Goal: Transaction & Acquisition: Purchase product/service

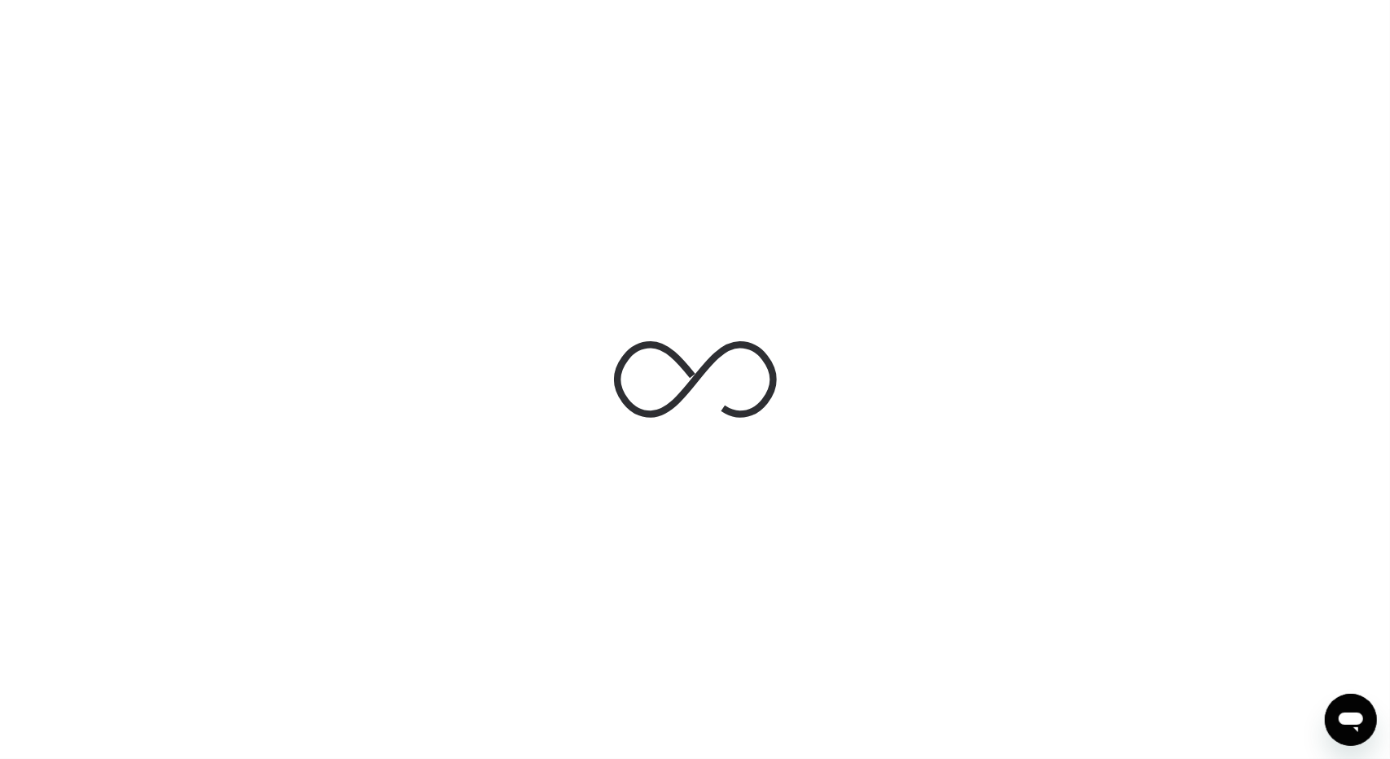
click at [334, 143] on div at bounding box center [695, 379] width 1390 height 759
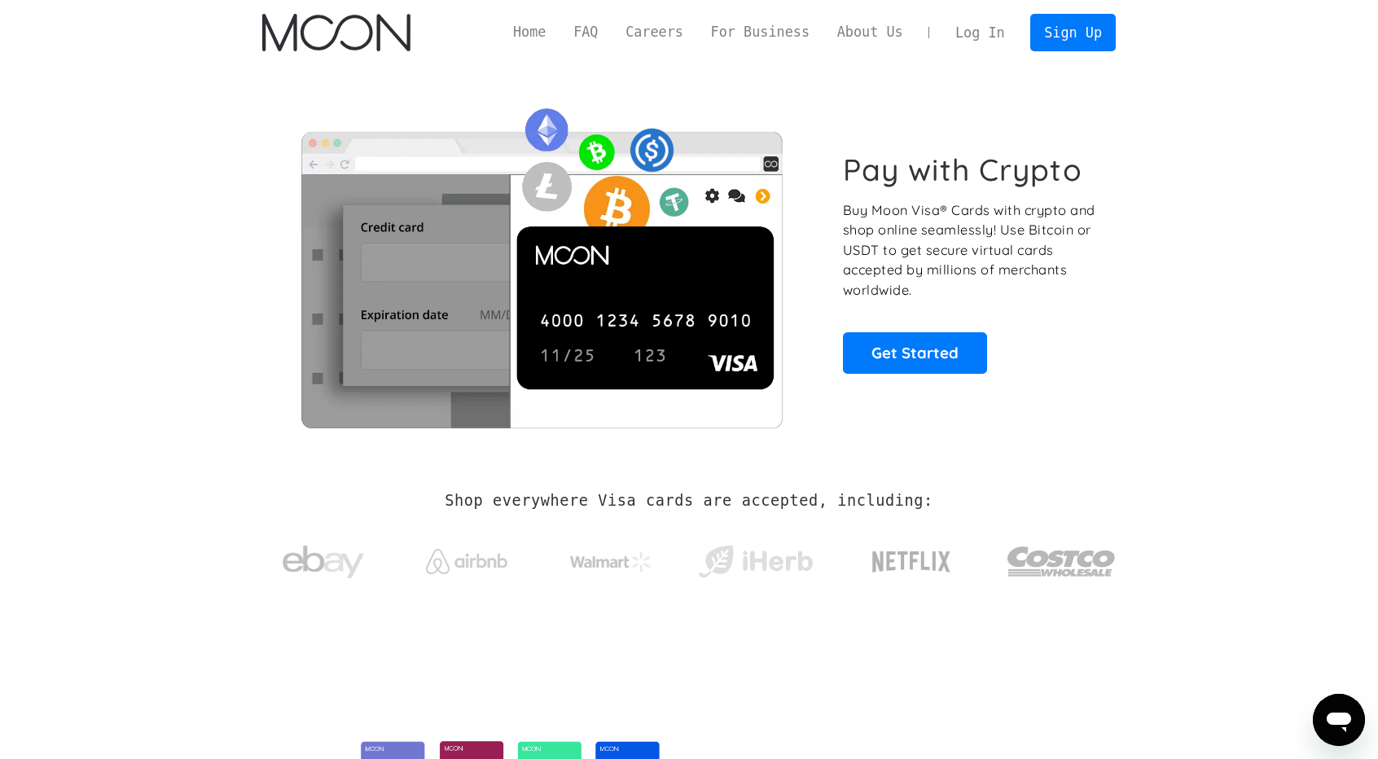
click at [987, 41] on link "Log In" at bounding box center [980, 33] width 77 height 36
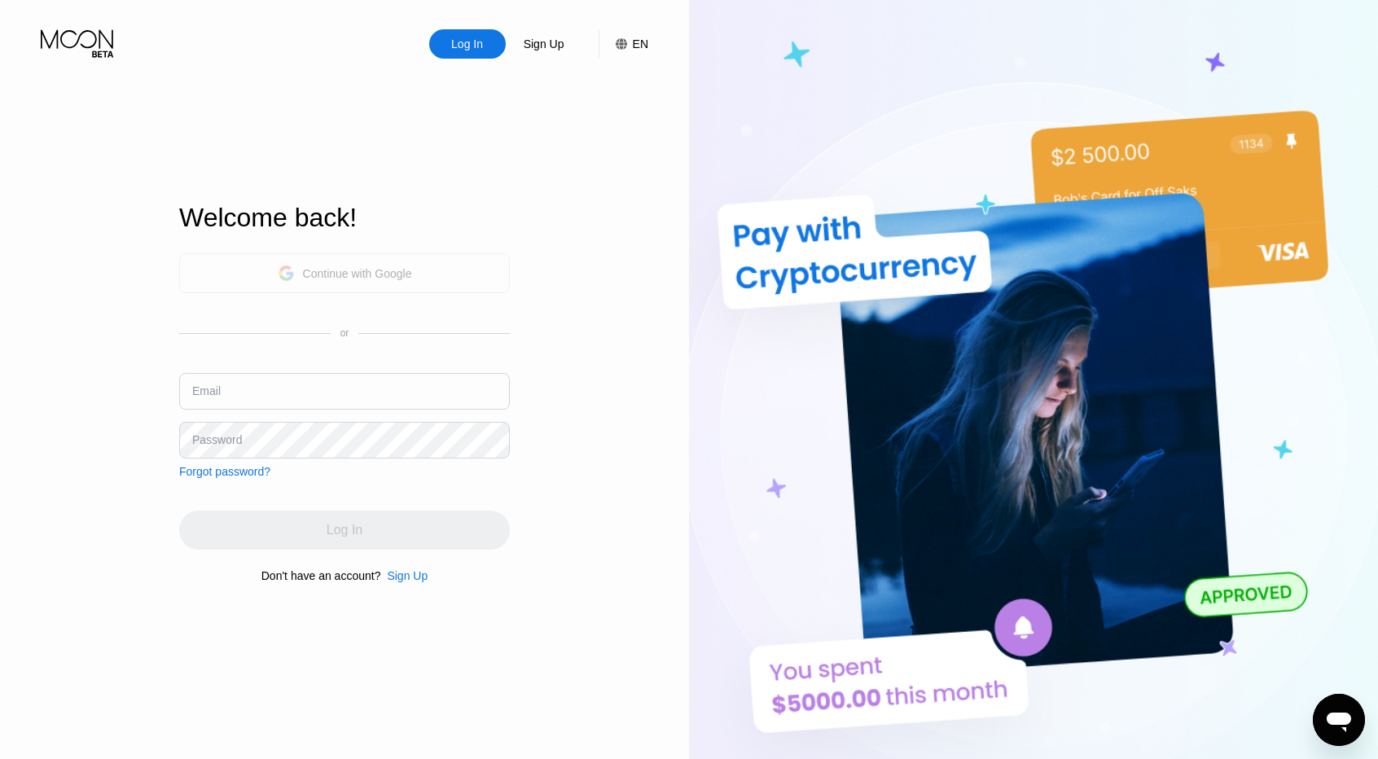
click at [388, 271] on div "Continue with Google" at bounding box center [357, 273] width 109 height 13
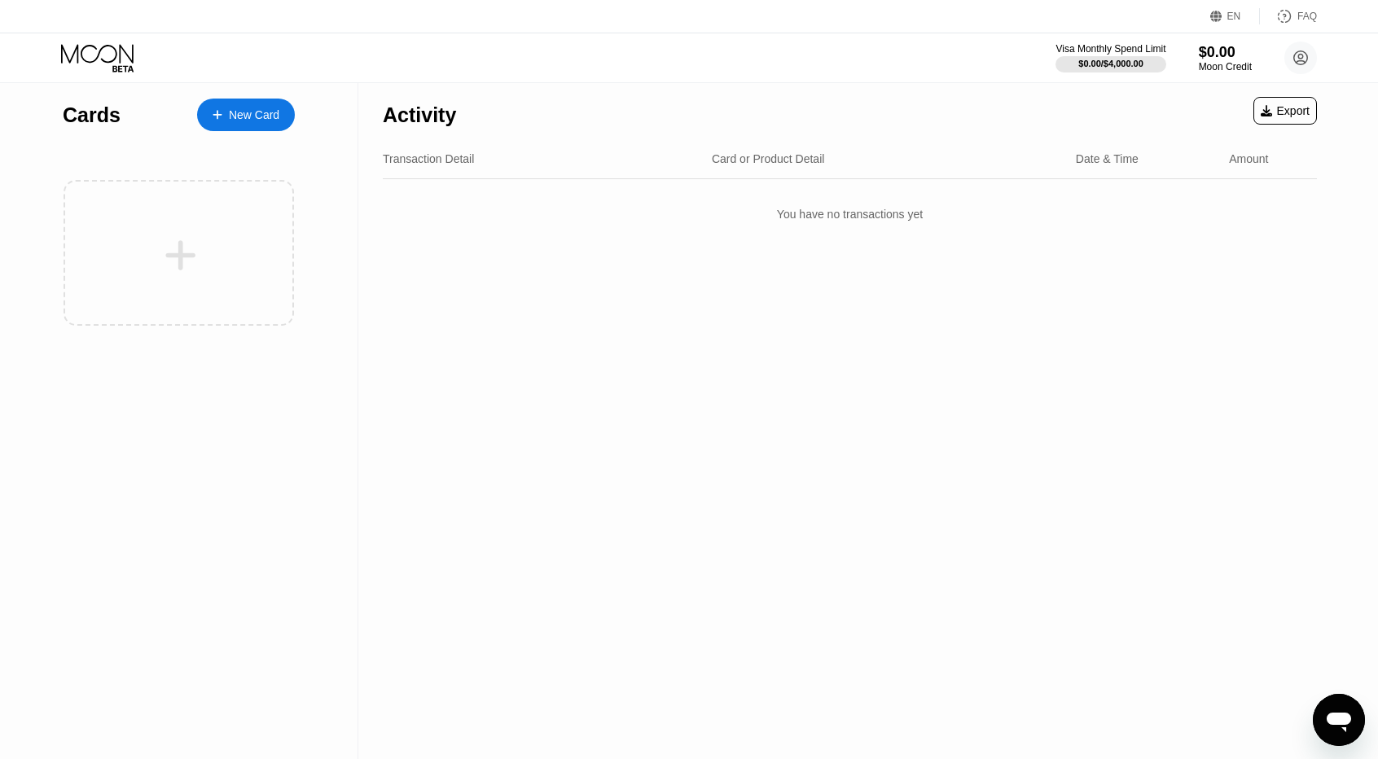
click at [896, 72] on div "Visa Monthly Spend Limit $0.00 / $4,000.00 $0.00 Moon Credit [PERSON_NAME] [EMA…" at bounding box center [689, 57] width 1378 height 49
click at [1238, 59] on div "$0.00" at bounding box center [1225, 51] width 55 height 17
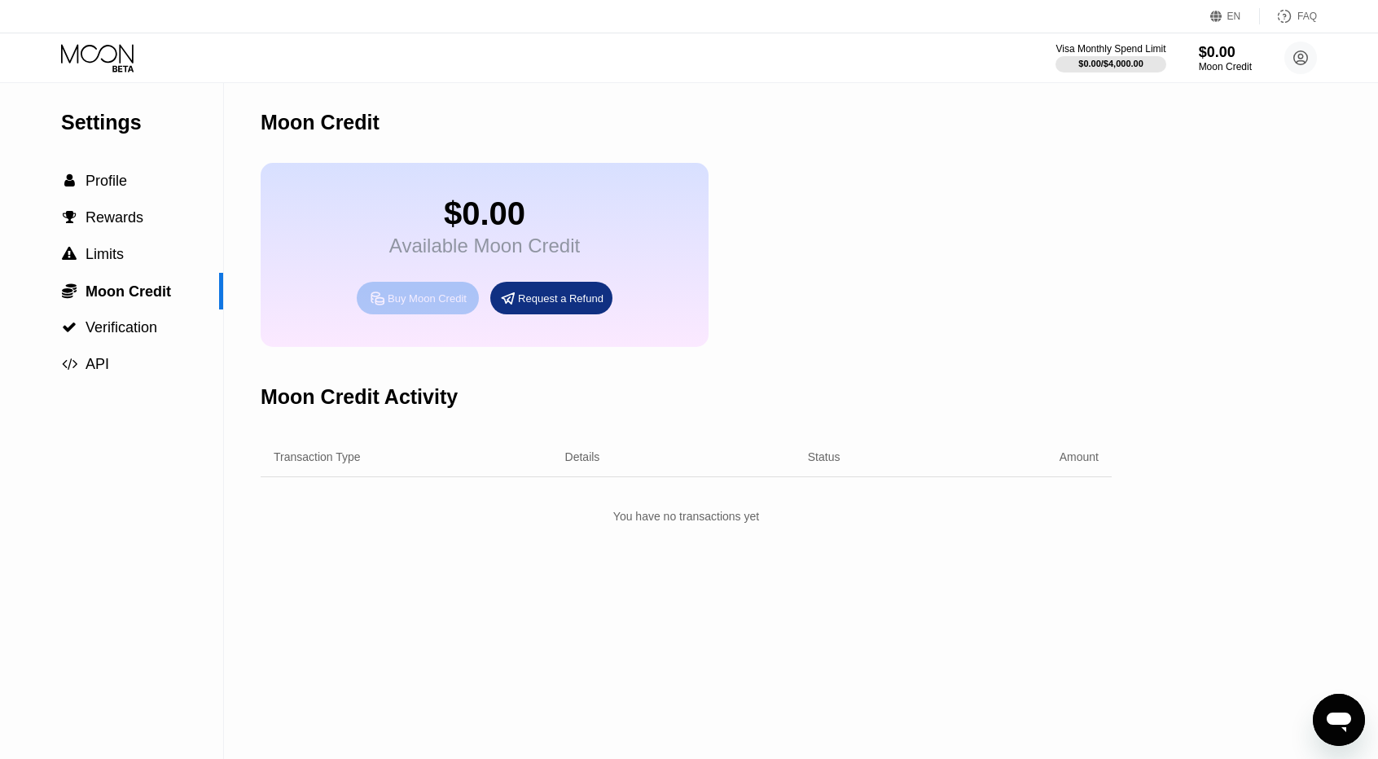
click at [431, 314] on div "Buy Moon Credit" at bounding box center [418, 298] width 122 height 33
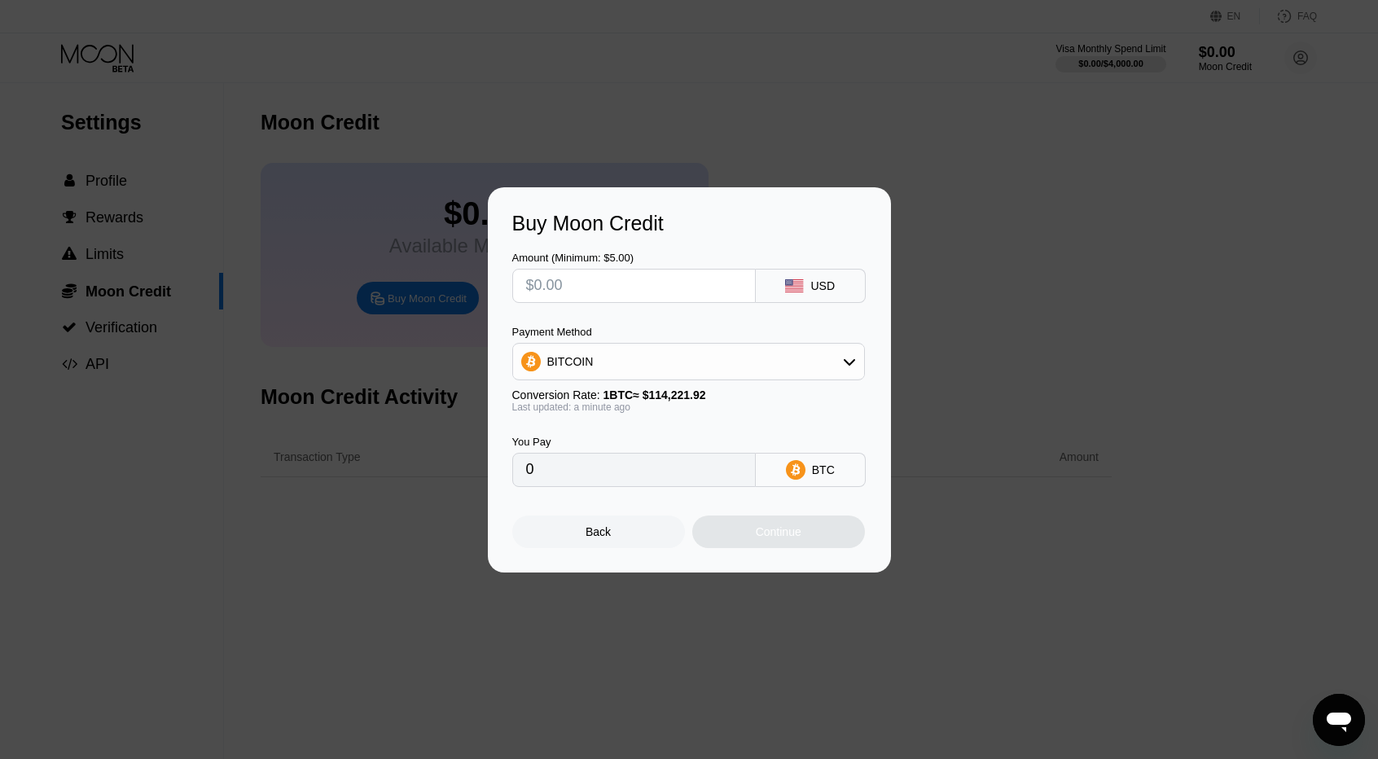
click at [643, 296] on input "text" at bounding box center [634, 286] width 216 height 33
type input "$2"
type input "0.00001751"
type input "$22"
type input "0.00019261"
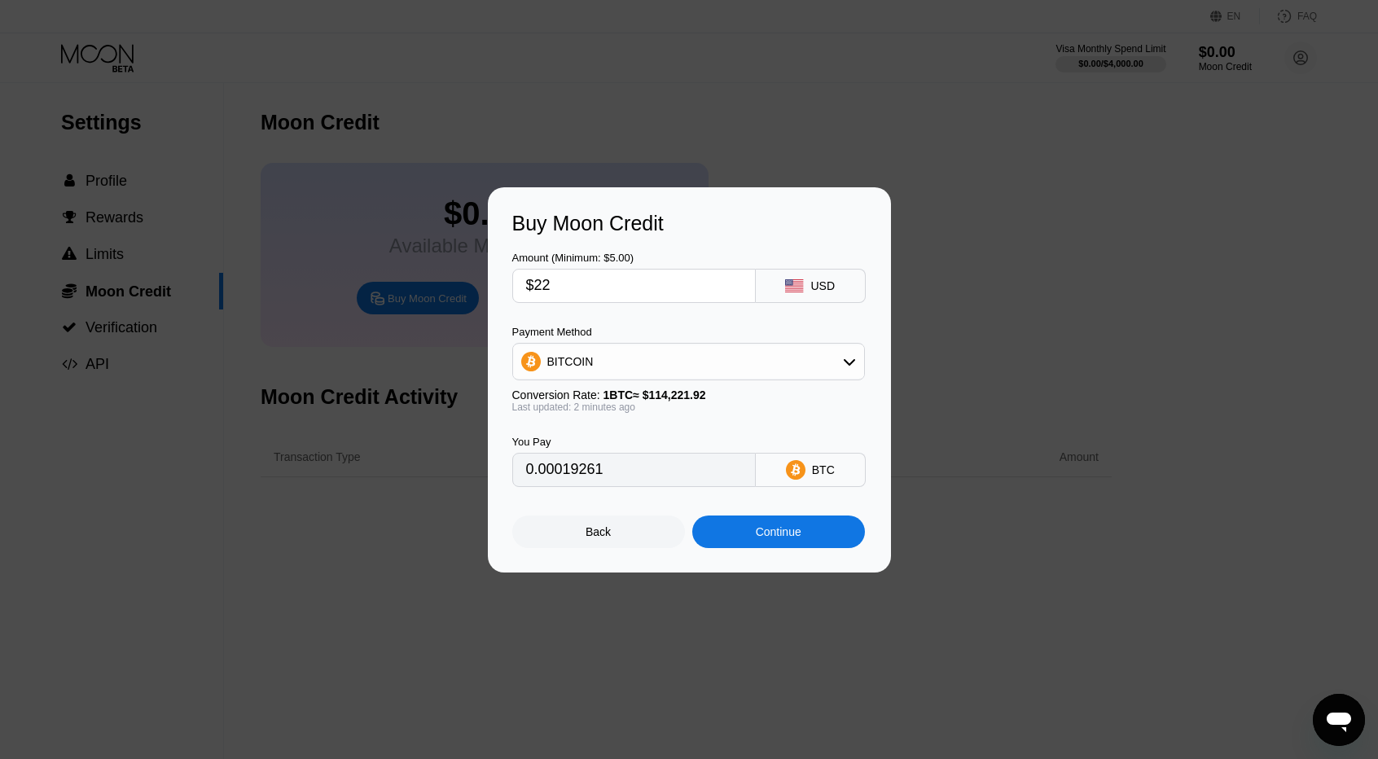
type input "$2"
type input "0.00001751"
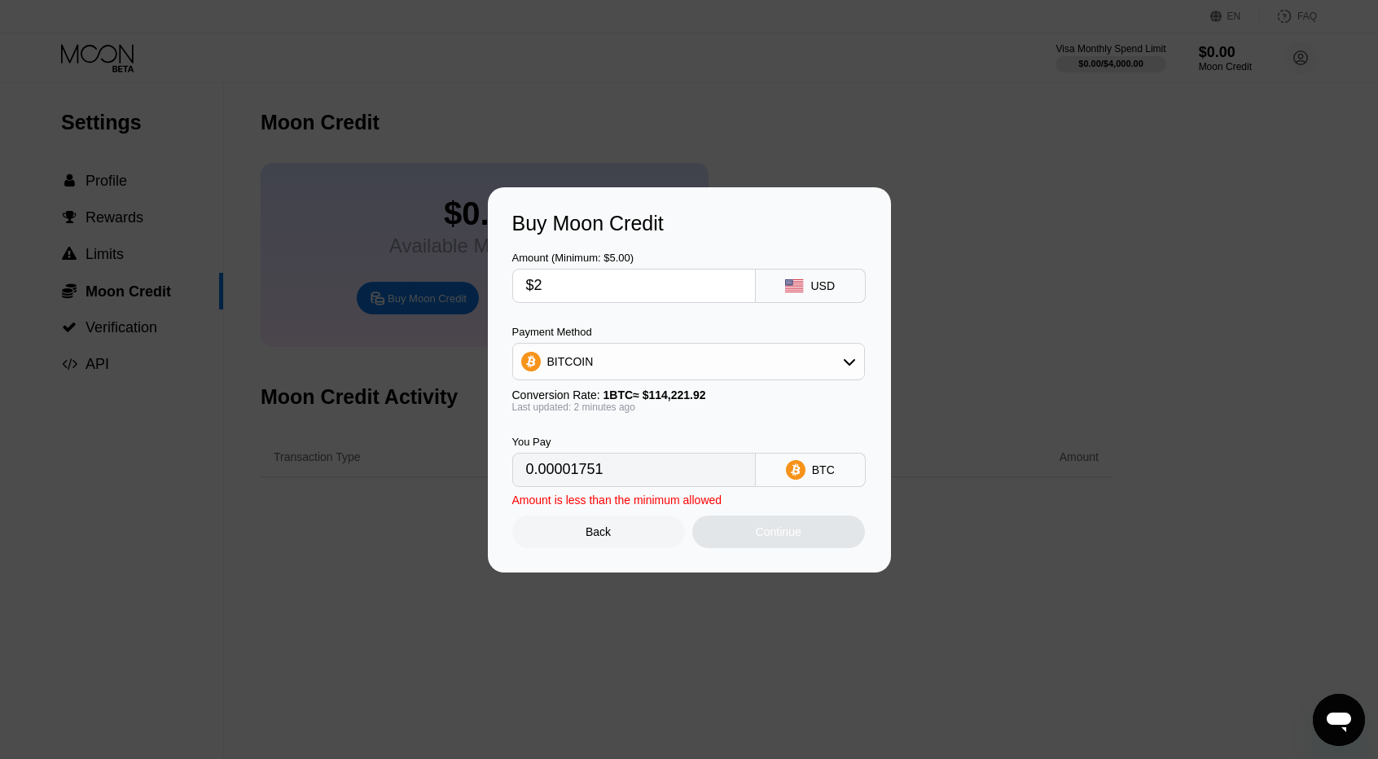
type input "$25"
type input "0.00021888"
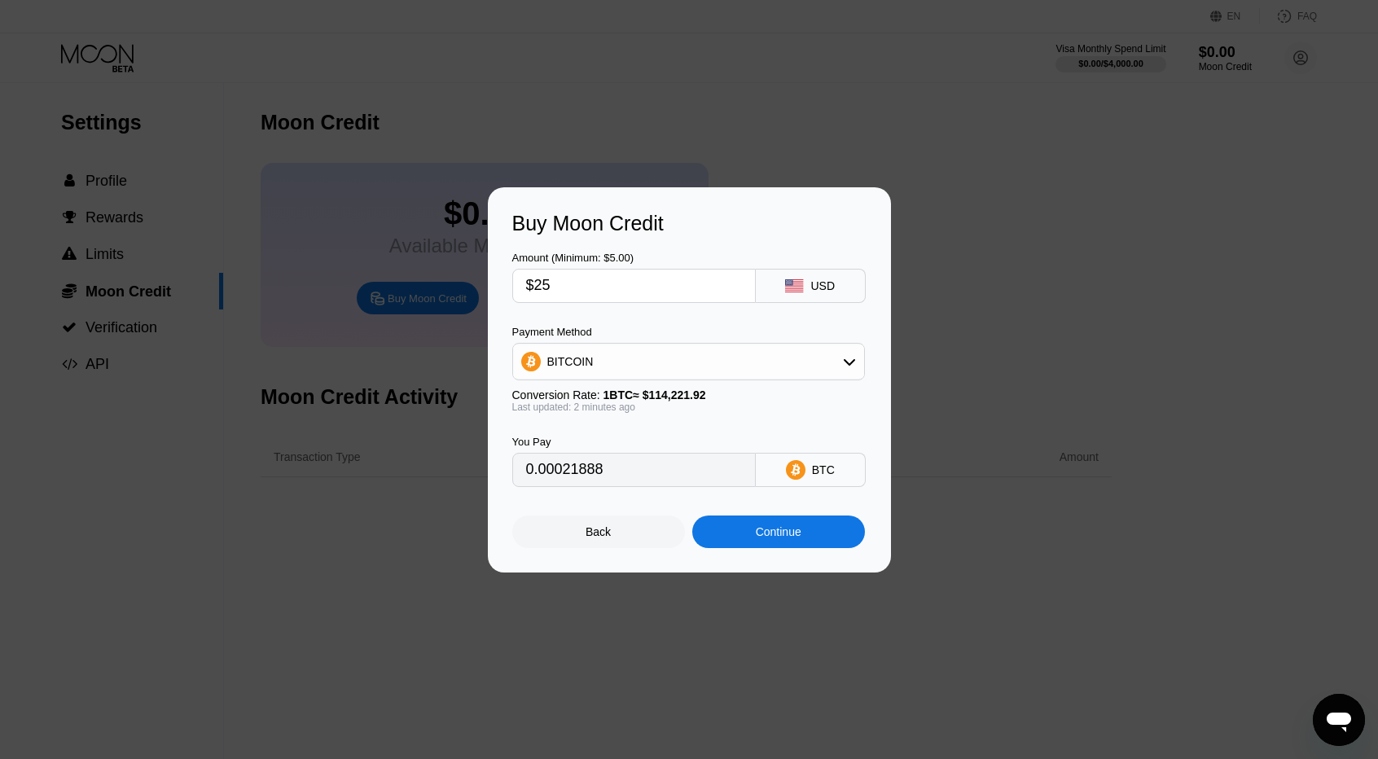
type input "$25"
click at [780, 523] on div "Continue" at bounding box center [778, 532] width 173 height 33
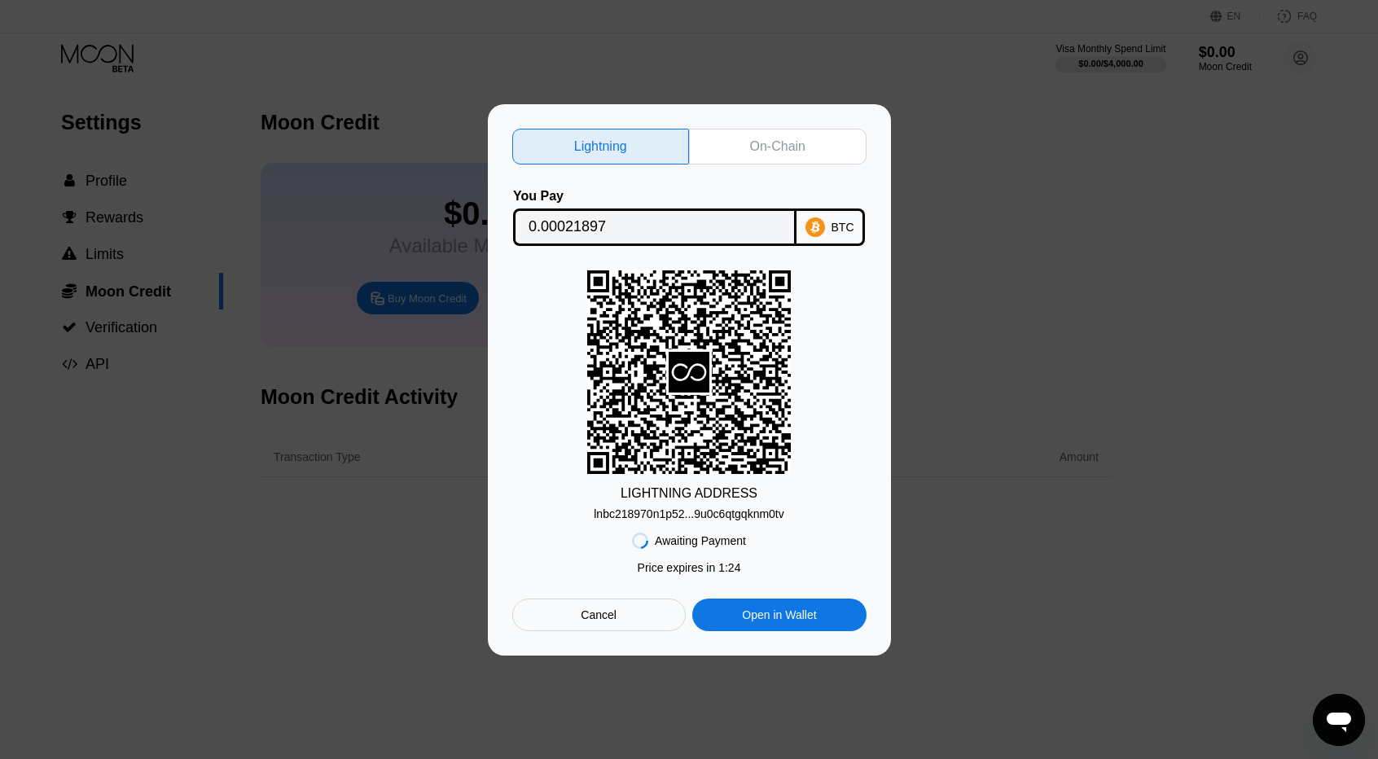
click at [743, 520] on div "lnbc218970n1p52...9u0c6qtgqknm0tv" at bounding box center [689, 513] width 191 height 13
click at [645, 514] on div "lnbc218970n1p52...9u0c6qtgqknm0tv" at bounding box center [689, 513] width 191 height 13
click at [661, 514] on div "lnbc218970n1p52...9u0c6qtgqknm0tv" at bounding box center [689, 513] width 191 height 13
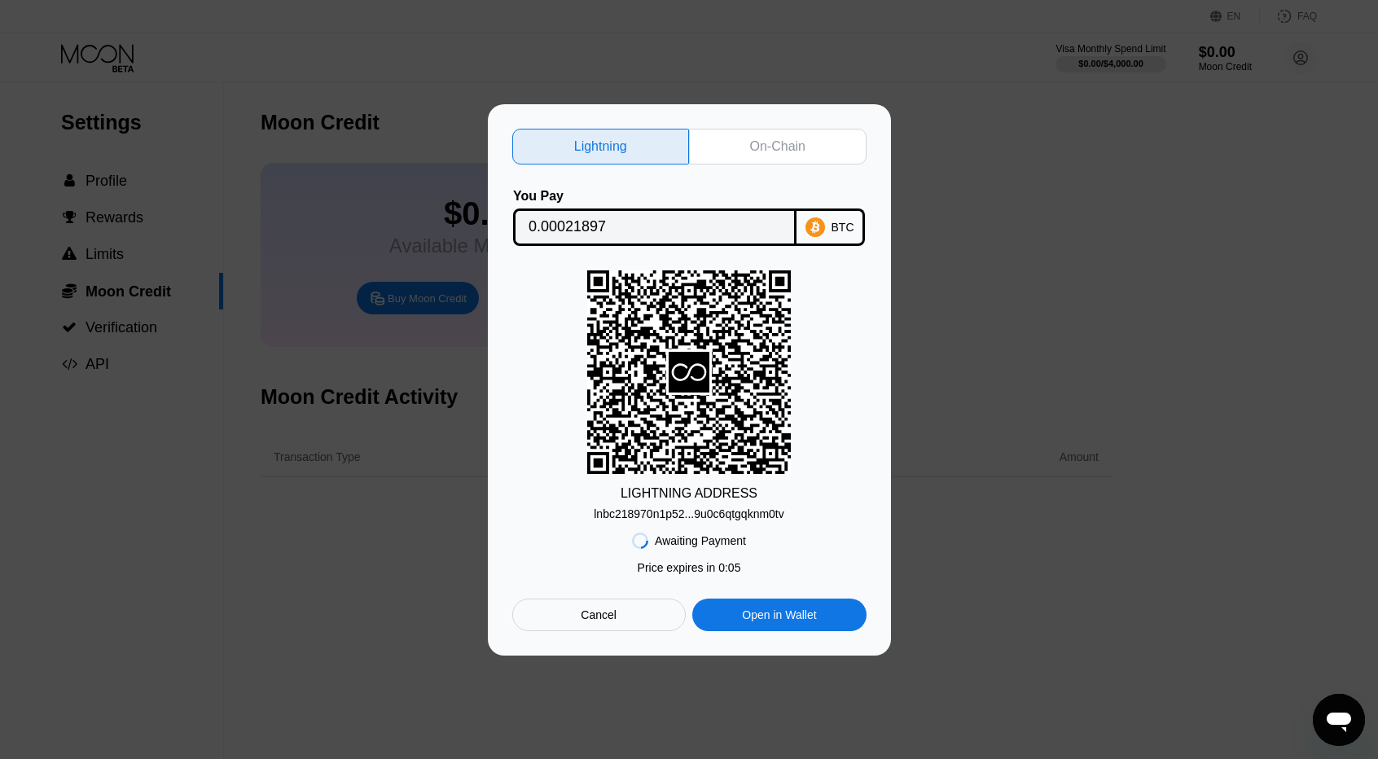
click at [528, 450] on div "LIGHTNING ADDRESS lnbc218970n1p52...9u0c6qtgqknm0tv" at bounding box center [689, 395] width 354 height 250
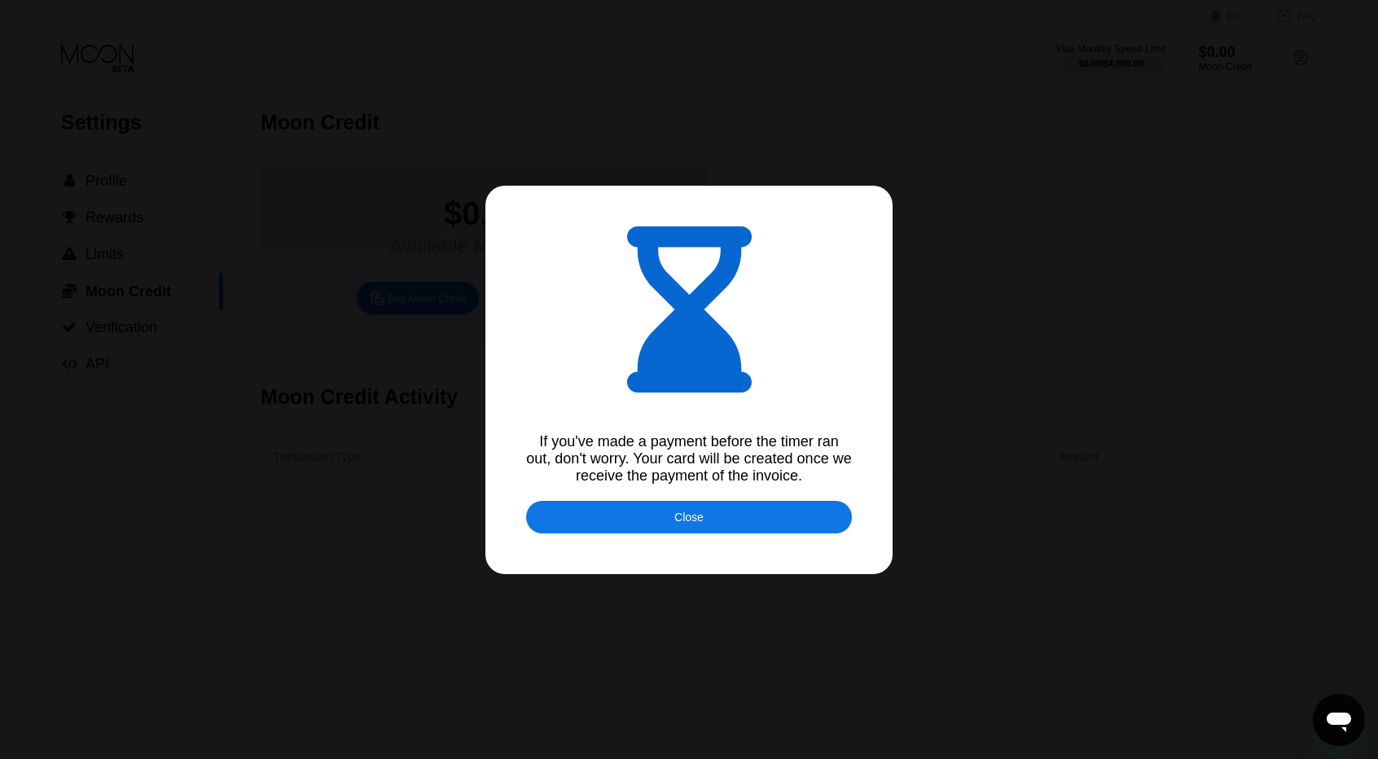
type input "0.00021920"
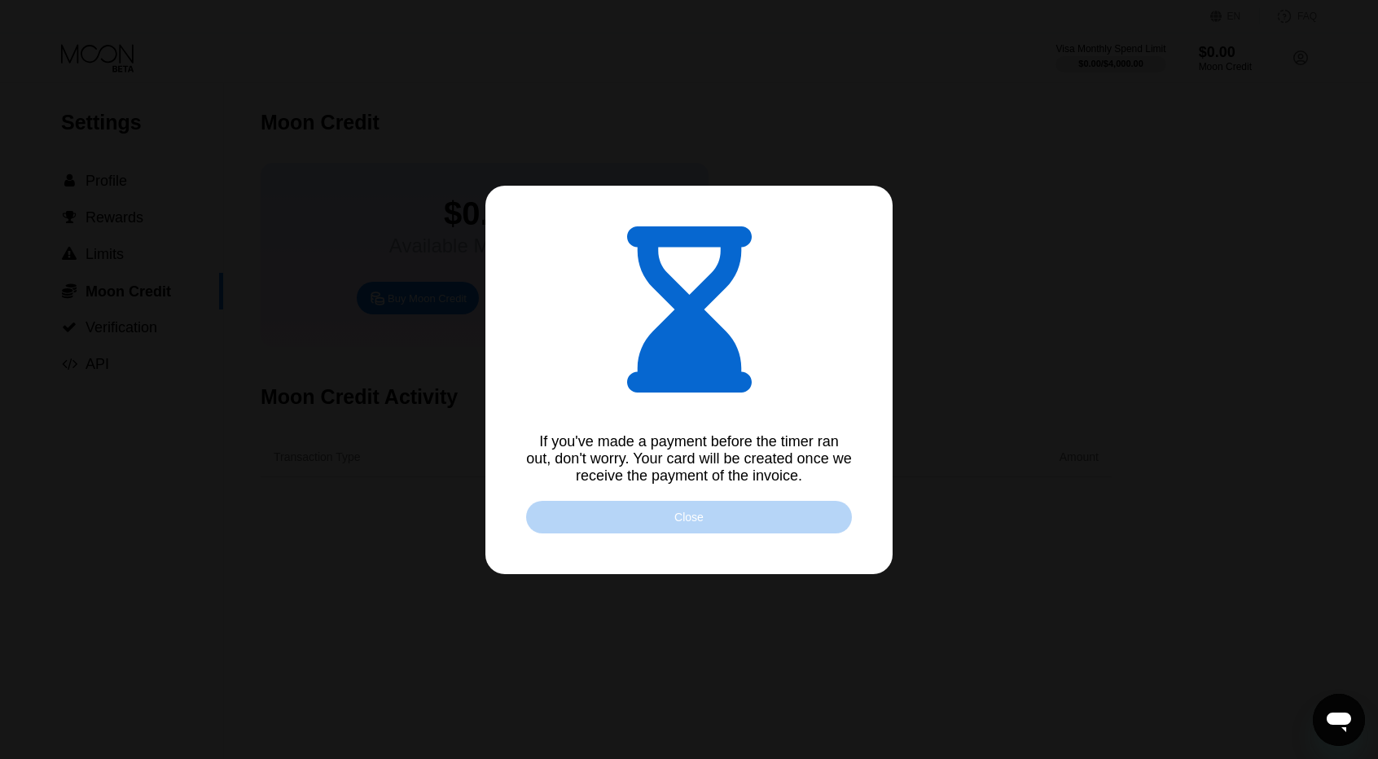
click at [681, 519] on div "Close" at bounding box center [688, 517] width 29 height 13
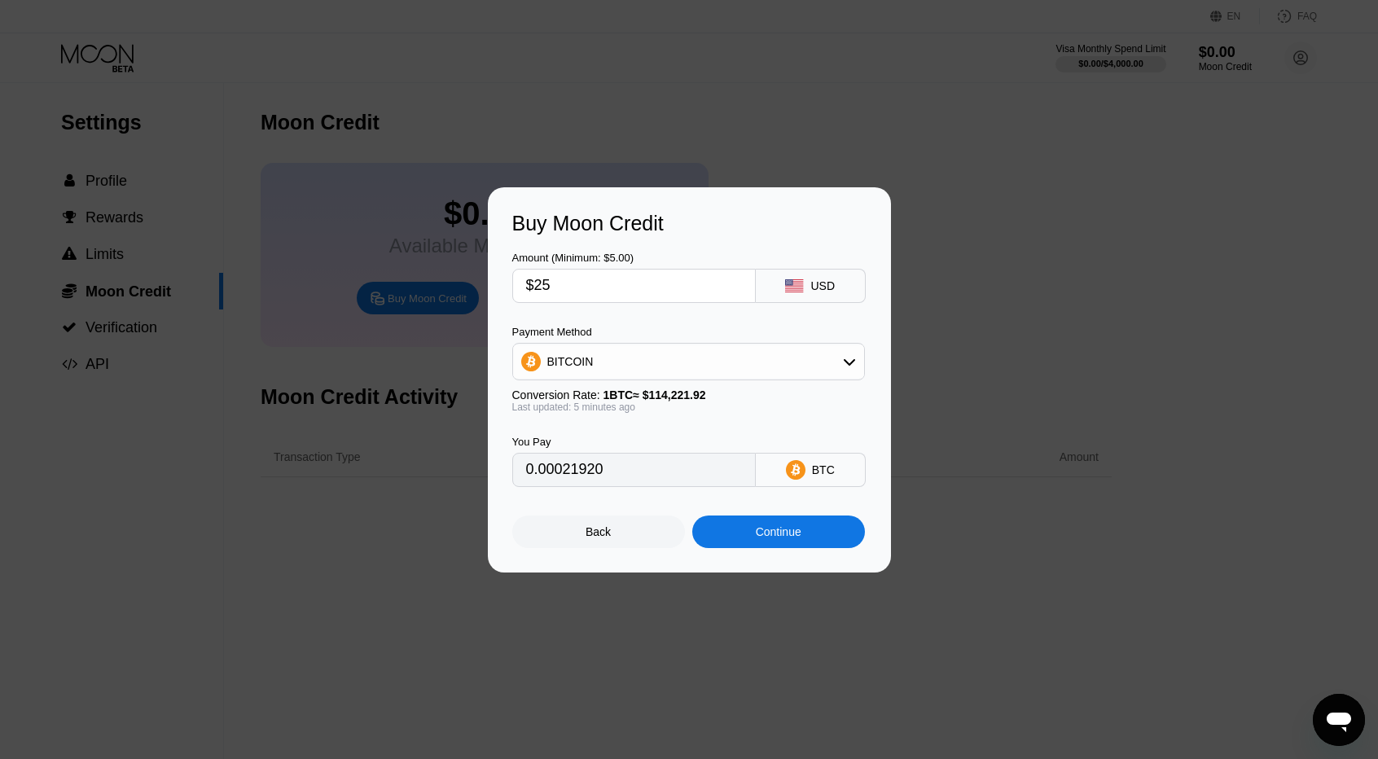
click at [634, 290] on input "$25" at bounding box center [634, 286] width 216 height 33
type input "$2"
type input "0.00001754"
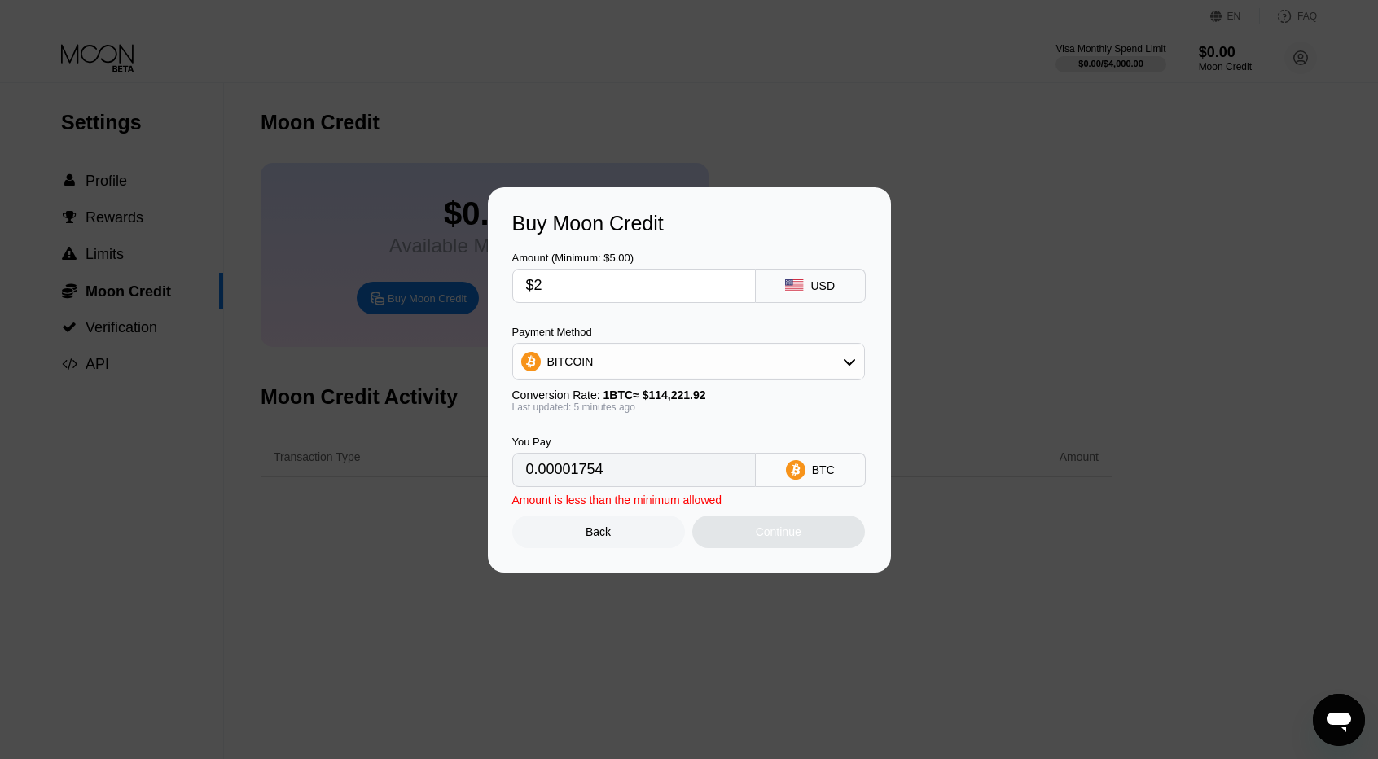
type input "$25"
type input "0.00021920"
click at [767, 533] on div "Continue" at bounding box center [779, 531] width 46 height 13
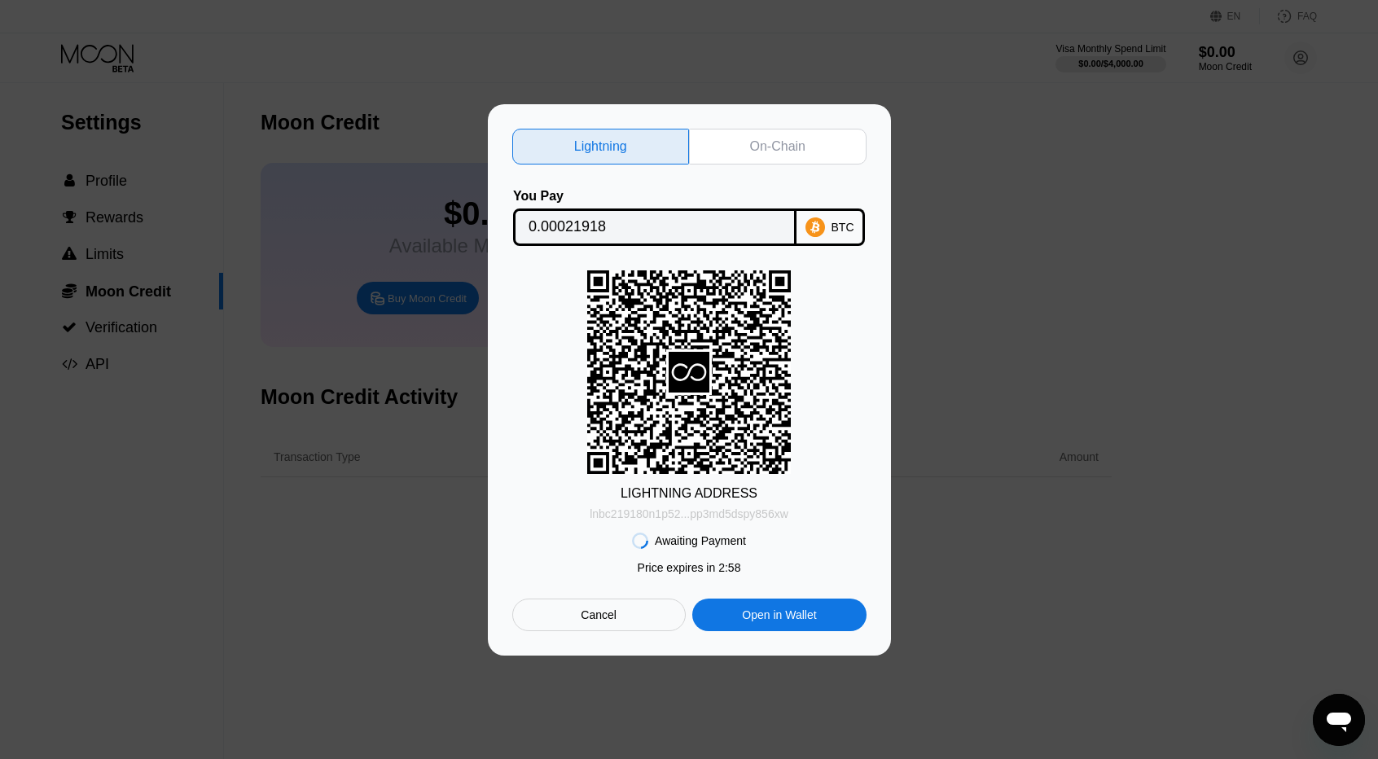
click at [661, 513] on div "lnbc219180n1p52...pp3md5dspy856xw" at bounding box center [689, 513] width 199 height 13
click at [529, 501] on div "LIGHTNING ADDRESS lnbc219180n1p52...pp3md5dspy856xw" at bounding box center [689, 395] width 354 height 250
click at [756, 144] on div "On-Chain" at bounding box center [777, 146] width 55 height 16
